Goal: Information Seeking & Learning: Check status

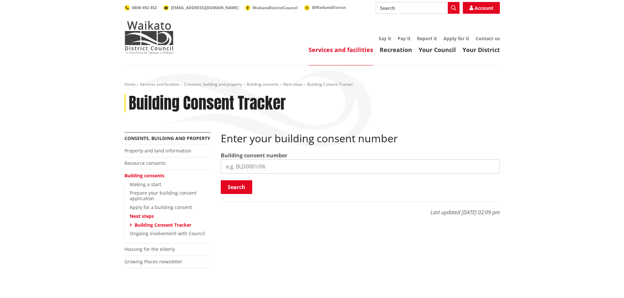
click at [244, 168] on input "search" at bounding box center [360, 166] width 279 height 14
type input "BLD0197"
click at [247, 184] on button "Search" at bounding box center [236, 187] width 31 height 14
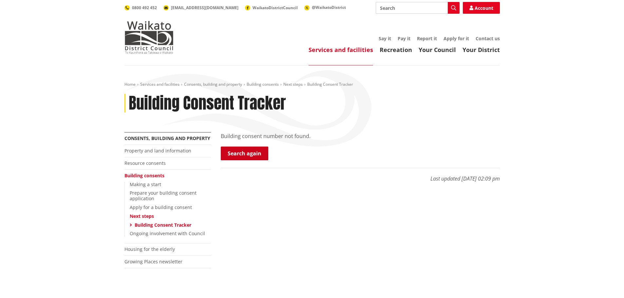
click at [259, 155] on link "Search again" at bounding box center [244, 154] width 47 height 14
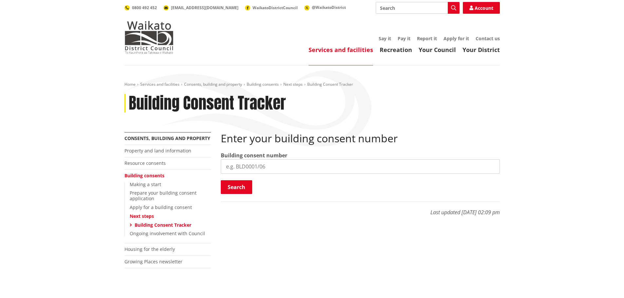
click at [274, 163] on input "search" at bounding box center [360, 166] width 279 height 14
type input "BLD0197/26"
click at [230, 188] on button "Search" at bounding box center [236, 187] width 31 height 14
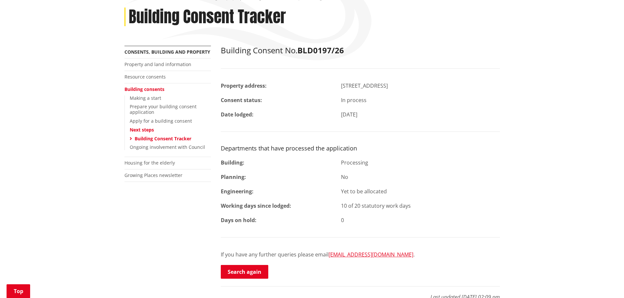
scroll to position [98, 0]
